Goal: Transaction & Acquisition: Purchase product/service

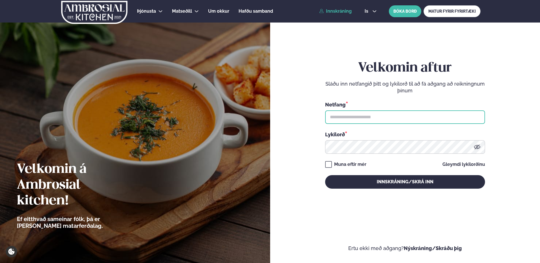
click at [383, 120] on input "text" at bounding box center [405, 118] width 160 height 14
type input "**********"
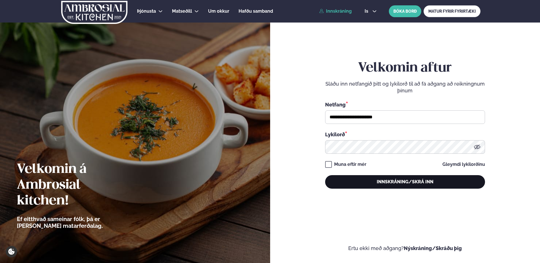
click at [391, 181] on button "Innskráning/Skrá inn" at bounding box center [405, 182] width 160 height 14
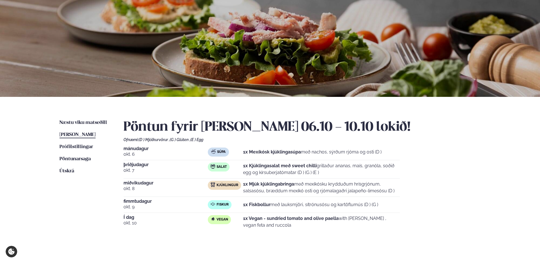
scroll to position [28, 0]
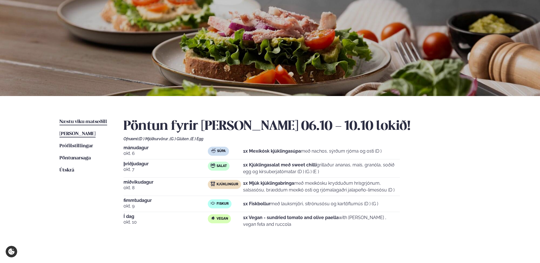
click at [81, 123] on span "Næstu viku matseðill" at bounding box center [84, 122] width 48 height 5
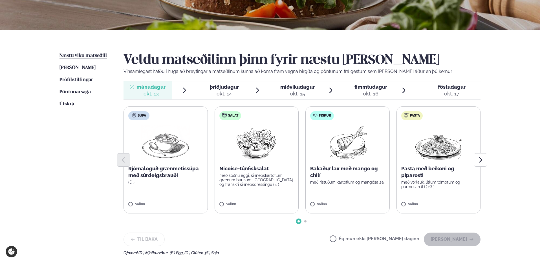
scroll to position [95, 0]
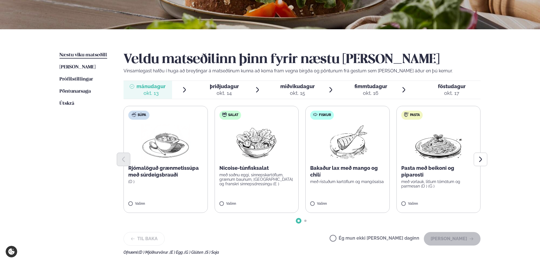
click at [340, 157] on div at bounding box center [302, 160] width 357 height 14
click at [363, 165] on div at bounding box center [302, 160] width 357 height 14
click at [362, 173] on p "Bakaður lax með mango og chilí" at bounding box center [347, 172] width 75 height 14
click at [483, 162] on icon "Next slide" at bounding box center [480, 159] width 7 height 7
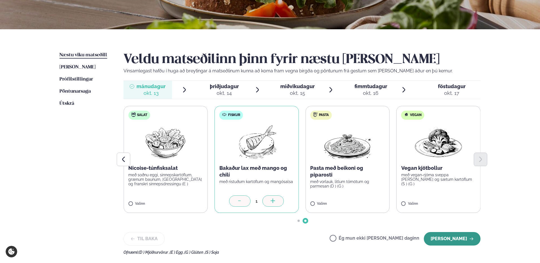
click at [459, 241] on button "[PERSON_NAME]" at bounding box center [452, 239] width 57 height 14
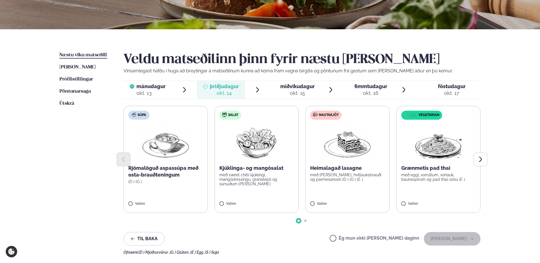
click at [146, 91] on div "okt. 13" at bounding box center [150, 93] width 29 height 7
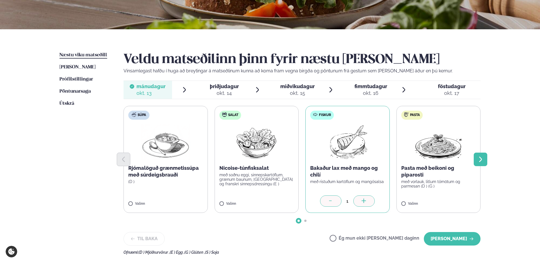
click at [481, 162] on icon "Next slide" at bounding box center [480, 159] width 7 height 7
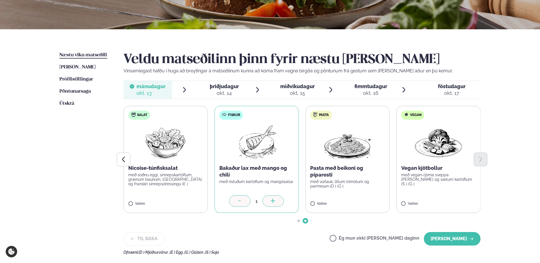
click at [217, 89] on span "þriðjudagur" at bounding box center [224, 86] width 29 height 6
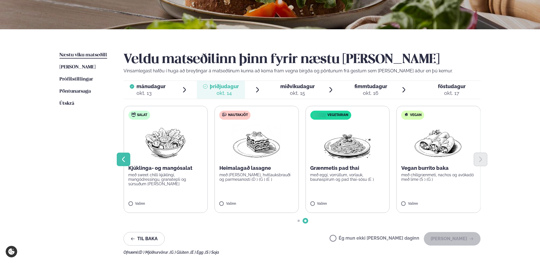
click at [121, 159] on icon "Previous slide" at bounding box center [123, 159] width 7 height 7
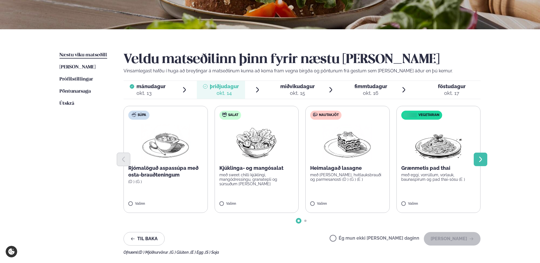
click at [480, 158] on icon "Next slide" at bounding box center [480, 159] width 7 height 7
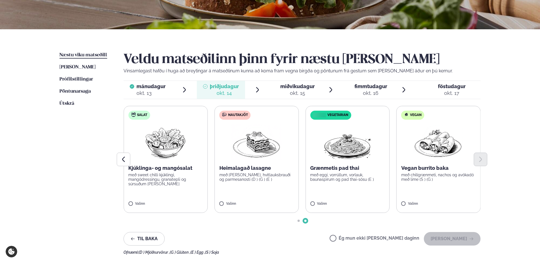
click at [346, 147] on img at bounding box center [348, 142] width 50 height 36
click at [465, 240] on button "[PERSON_NAME]" at bounding box center [452, 239] width 57 height 14
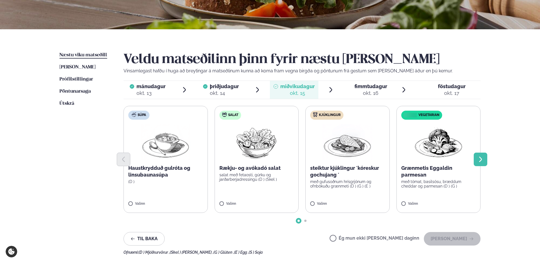
click at [481, 159] on icon "Next slide" at bounding box center [480, 159] width 7 height 7
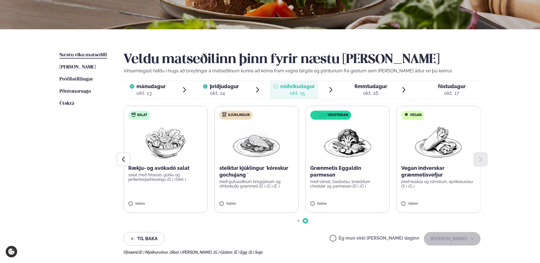
click at [254, 157] on div at bounding box center [302, 160] width 357 height 14
click at [259, 168] on p "steiktur kjúklingur ´kóreskur gochujang ´" at bounding box center [256, 172] width 75 height 14
click at [457, 237] on button "[PERSON_NAME]" at bounding box center [452, 239] width 57 height 14
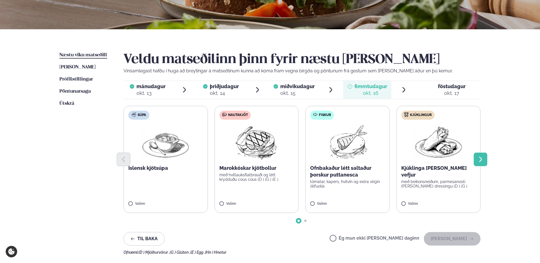
click at [483, 160] on icon "Next slide" at bounding box center [480, 159] width 7 height 7
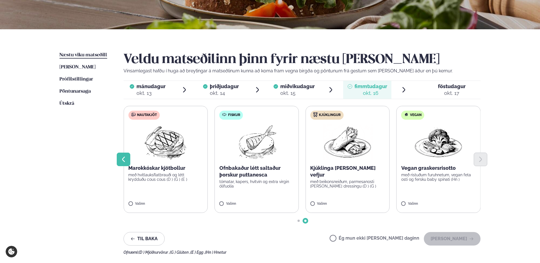
click at [120, 160] on button "Previous slide" at bounding box center [124, 160] width 14 height 14
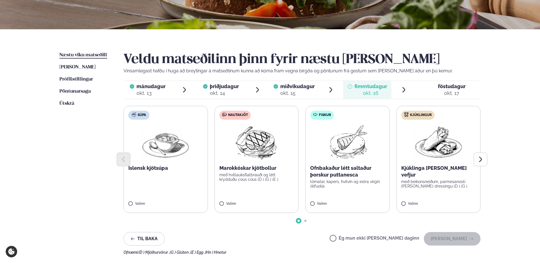
click at [341, 179] on div "Ofnbakaður létt saltaður þorskur puttanesca tómatar, kapers, hvítvín og extra v…" at bounding box center [347, 177] width 75 height 24
click at [333, 200] on icon at bounding box center [331, 202] width 6 height 6
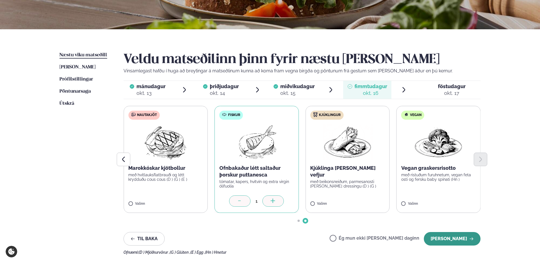
click at [453, 239] on button "[PERSON_NAME]" at bounding box center [452, 239] width 57 height 14
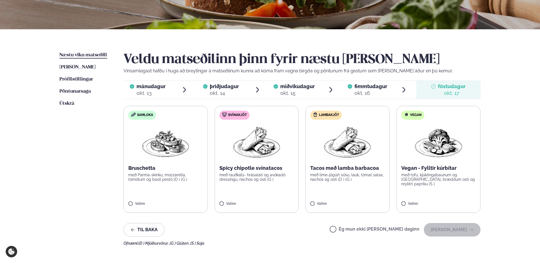
click at [376, 230] on label "Ég mun ekki [PERSON_NAME] daginn" at bounding box center [375, 230] width 90 height 6
click at [453, 231] on button "[PERSON_NAME]" at bounding box center [452, 230] width 57 height 14
